Goal: Information Seeking & Learning: Learn about a topic

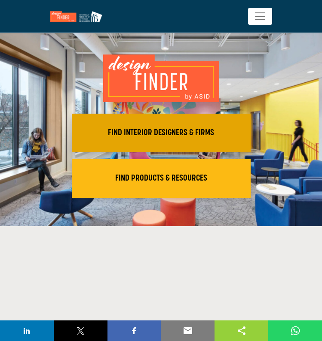
click at [162, 135] on h2 "FIND INTERIOR DESIGNERS & FIRMS" at bounding box center [160, 133] width 173 height 10
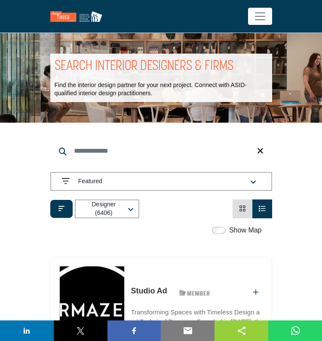
click at [251, 180] on icon "button" at bounding box center [253, 182] width 6 height 7
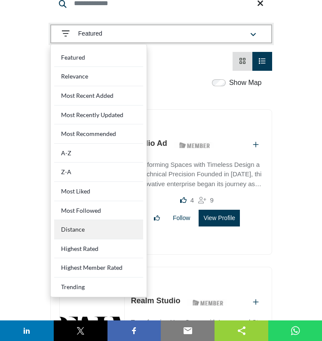
scroll to position [153, 0]
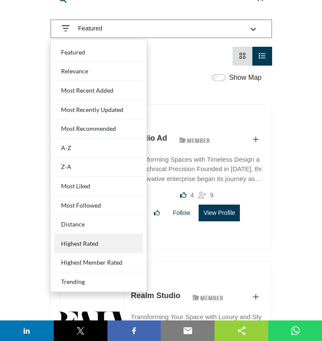
click at [86, 243] on Rated "Highest Rated" at bounding box center [98, 243] width 89 height 19
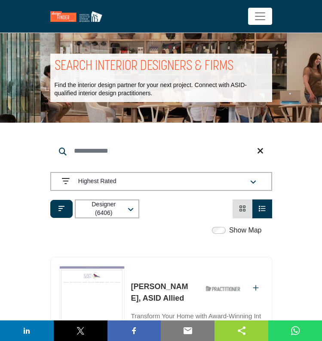
click at [254, 182] on icon "button" at bounding box center [253, 182] width 6 height 7
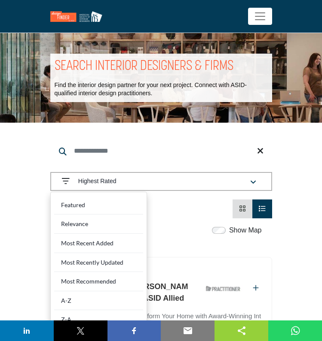
click at [239, 231] on label "Show Map" at bounding box center [245, 230] width 33 height 10
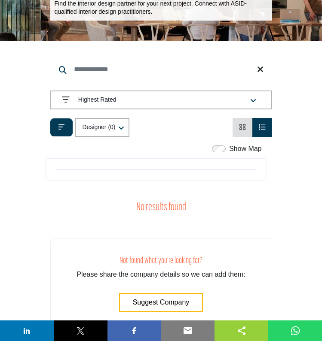
scroll to position [68, 0]
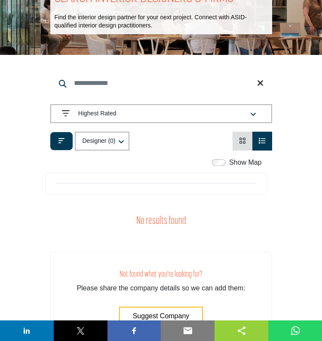
click at [240, 143] on icon "View Card" at bounding box center [242, 140] width 7 height 7
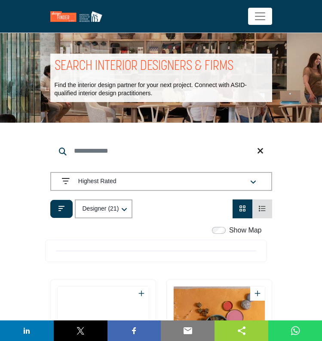
click at [253, 182] on icon "button" at bounding box center [253, 182] width 6 height 7
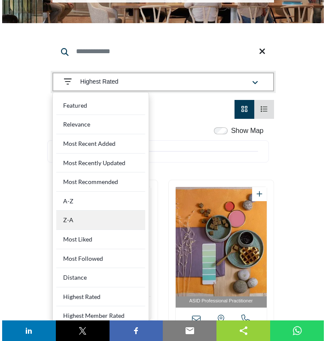
scroll to position [104, 0]
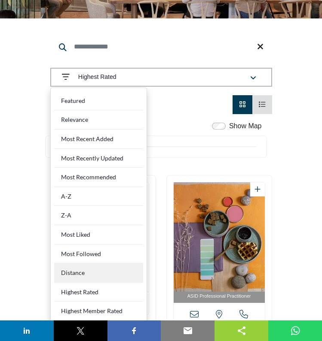
click at [84, 268] on div "Distance" at bounding box center [98, 273] width 89 height 19
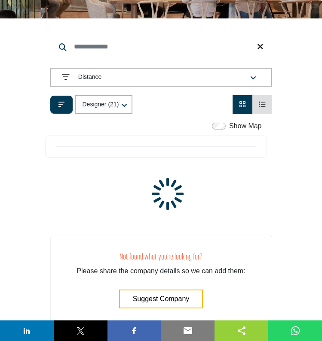
click at [126, 105] on icon "button" at bounding box center [124, 105] width 6 height 7
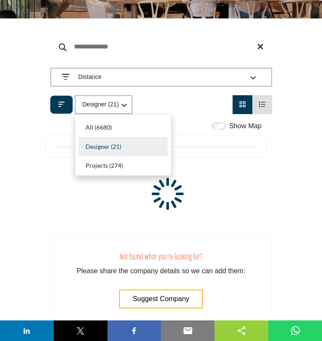
click at [59, 102] on icon "Filter categories" at bounding box center [61, 104] width 6 height 7
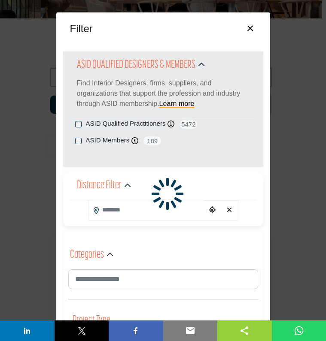
click at [123, 210] on input "Search Location" at bounding box center [147, 210] width 118 height 19
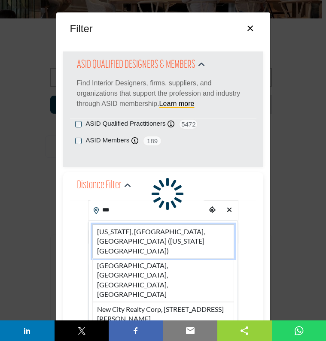
click at [139, 233] on li "[US_STATE], [GEOGRAPHIC_DATA], [GEOGRAPHIC_DATA] ([US_STATE][GEOGRAPHIC_DATA])" at bounding box center [163, 242] width 142 height 34
type input "**********"
type input "***"
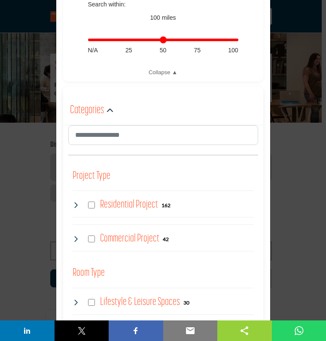
scroll to position [349, 0]
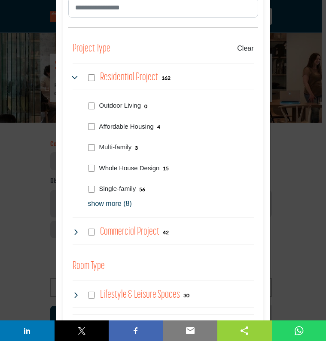
scroll to position [485, 0]
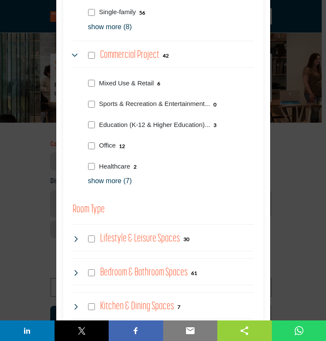
scroll to position [676, 0]
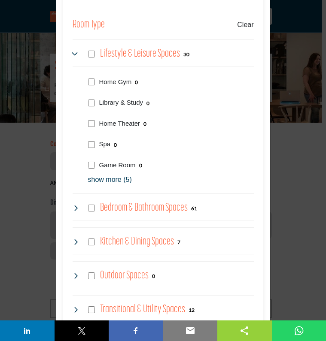
scroll to position [842, 0]
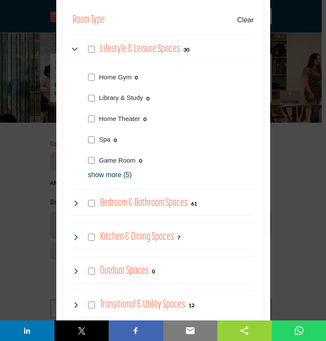
click at [93, 199] on div "Bedroom & Bathroom Spaces 61" at bounding box center [163, 203] width 181 height 15
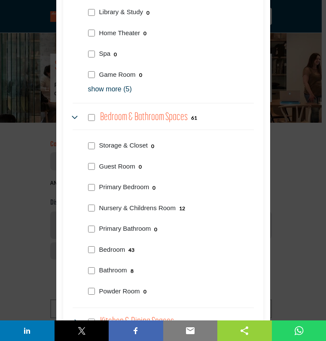
scroll to position [926, 0]
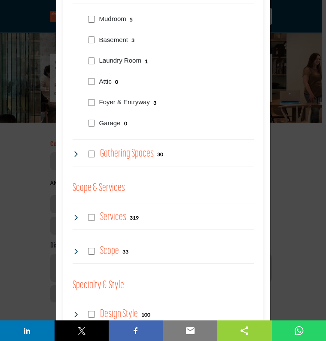
scroll to position [1160, 0]
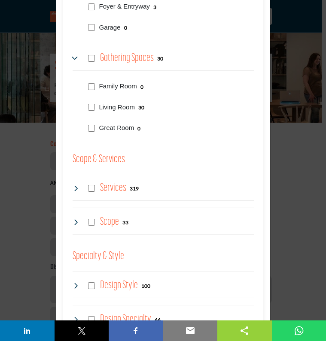
scroll to position [1292, 0]
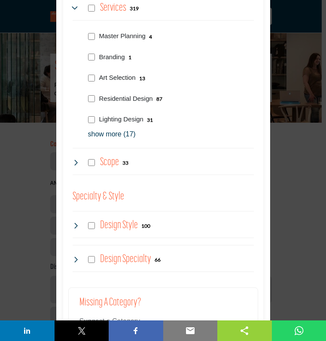
scroll to position [1464, 0]
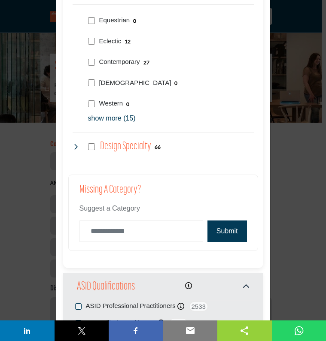
scroll to position [1668, 0]
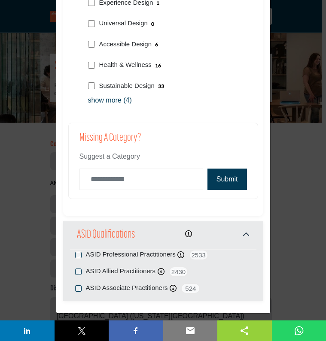
scroll to position [1838, 0]
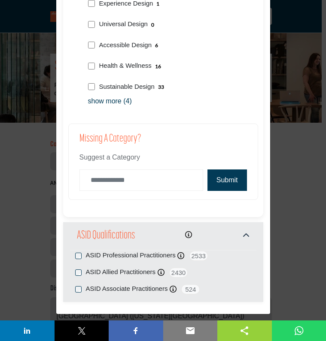
click at [115, 96] on p "show more (4)" at bounding box center [171, 101] width 166 height 10
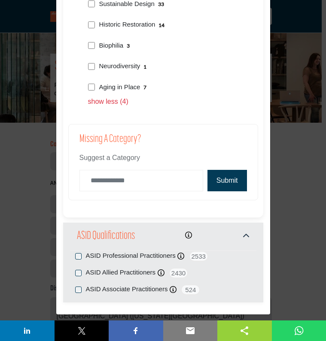
scroll to position [1920, 0]
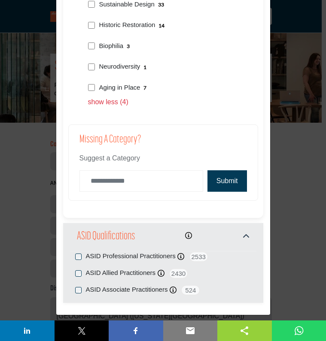
click at [216, 170] on button "Submit" at bounding box center [227, 180] width 40 height 21
click at [134, 172] on input "Category Name" at bounding box center [141, 180] width 124 height 21
type input "******"
click at [228, 170] on button "Submit" at bounding box center [227, 180] width 40 height 21
